Goal: Find specific page/section: Find specific page/section

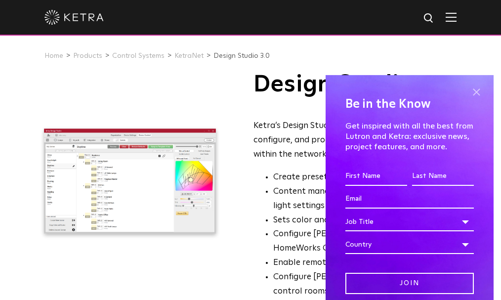
click at [471, 87] on span at bounding box center [476, 92] width 15 height 15
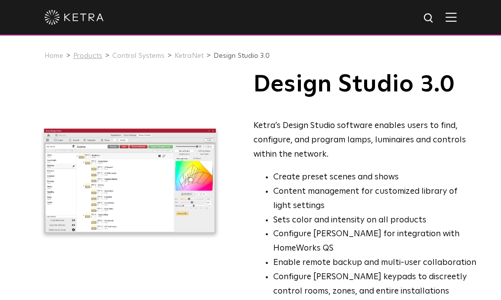
click at [86, 58] on link "Products" at bounding box center [87, 55] width 29 height 7
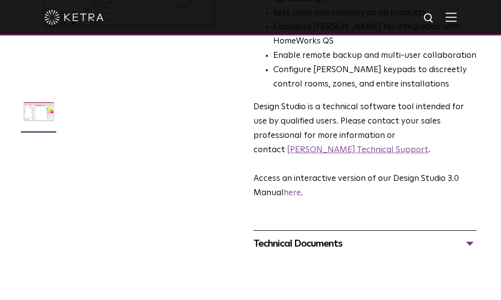
scroll to position [207, 0]
click at [470, 235] on div "Technical Documents" at bounding box center [364, 243] width 223 height 16
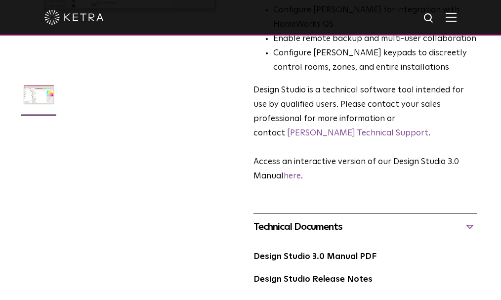
scroll to position [220, 0]
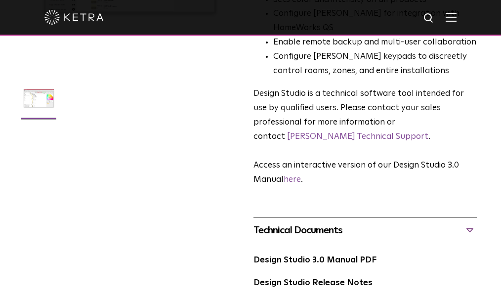
click at [31, 98] on img at bounding box center [39, 101] width 38 height 45
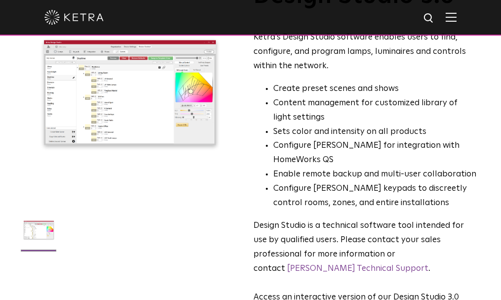
scroll to position [89, 0]
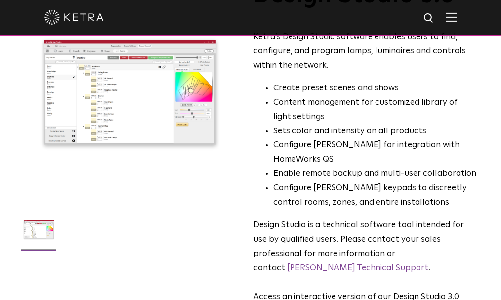
click at [403, 264] on link "[PERSON_NAME] Technical Support" at bounding box center [357, 268] width 141 height 8
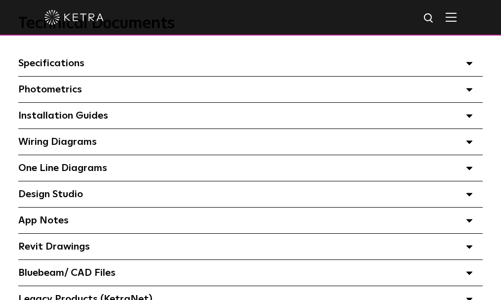
scroll to position [710, 0]
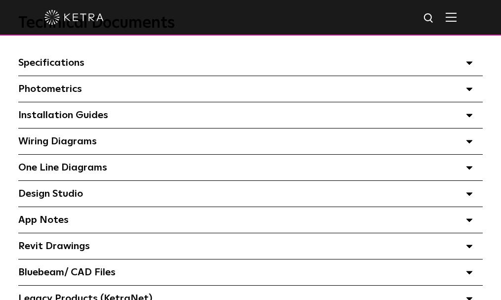
click at [465, 202] on div "Design Studio Select checkboxes to use the bulk download option below" at bounding box center [250, 194] width 464 height 26
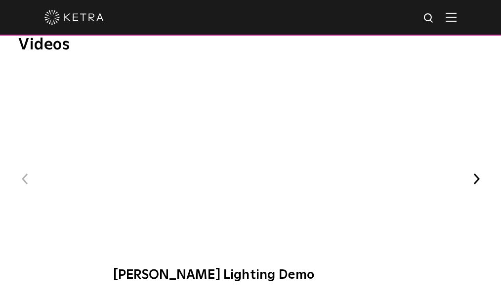
scroll to position [1274, 0]
